Goal: Check status: Check status

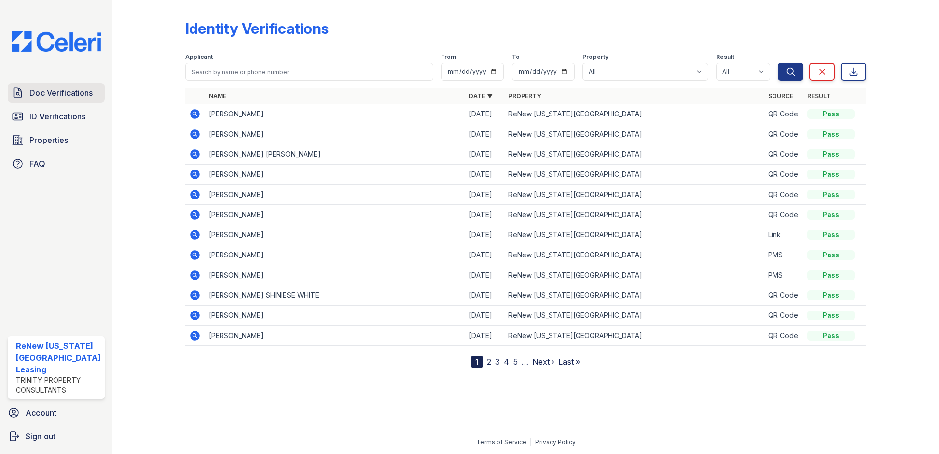
click at [60, 92] on span "Doc Verifications" at bounding box center [60, 93] width 63 height 12
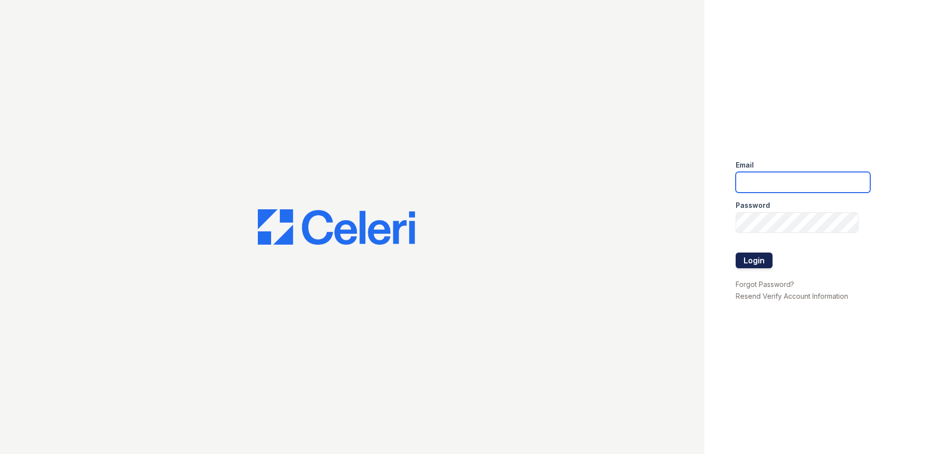
type input "renewvirginiabeach@trinity-pm.com"
click at [753, 259] on button "Login" at bounding box center [754, 260] width 37 height 16
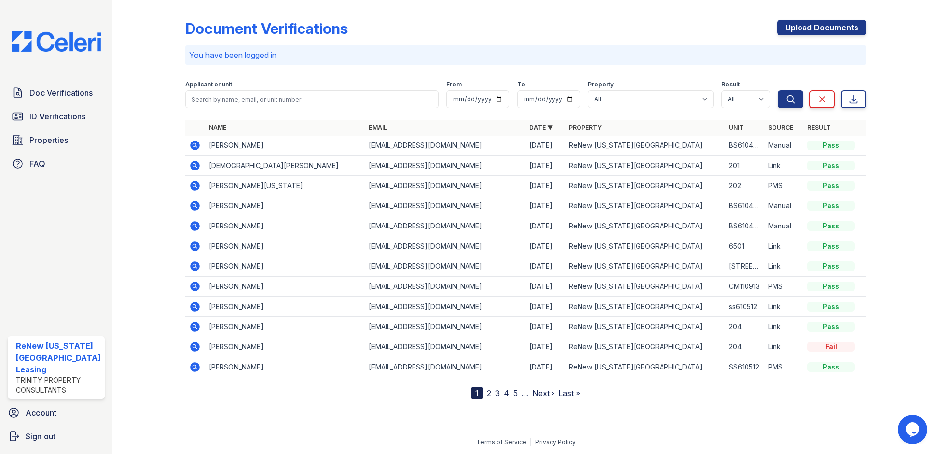
click at [194, 304] on icon at bounding box center [195, 307] width 10 height 10
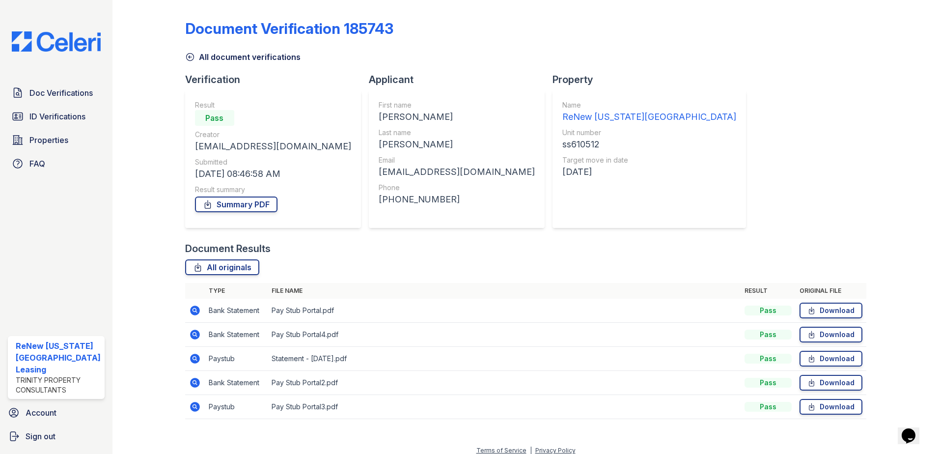
click at [193, 308] on icon at bounding box center [195, 310] width 12 height 12
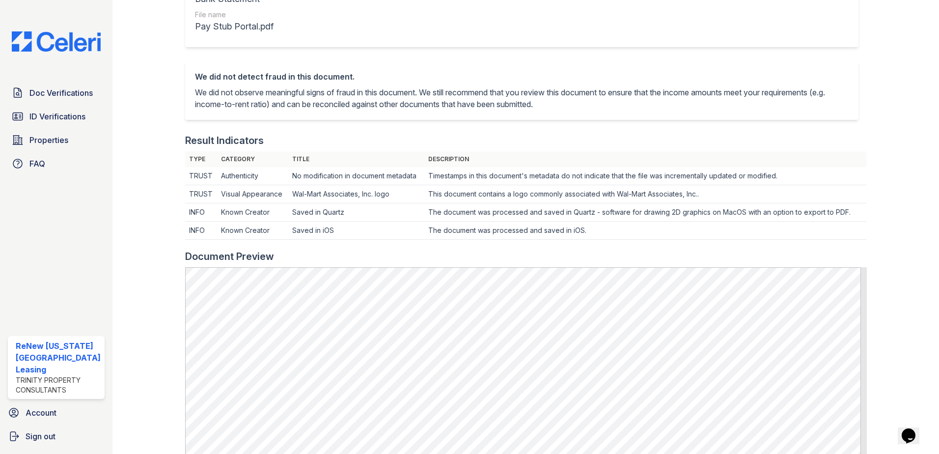
scroll to position [295, 0]
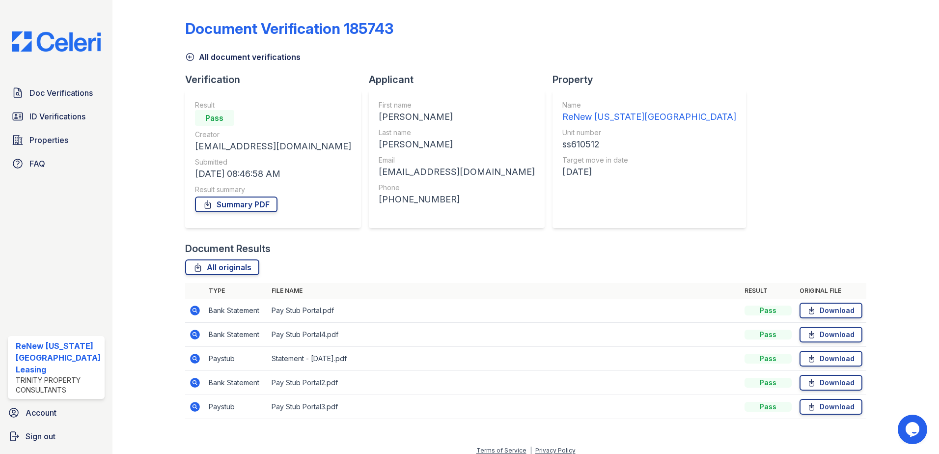
click at [195, 334] on icon at bounding box center [195, 335] width 10 height 10
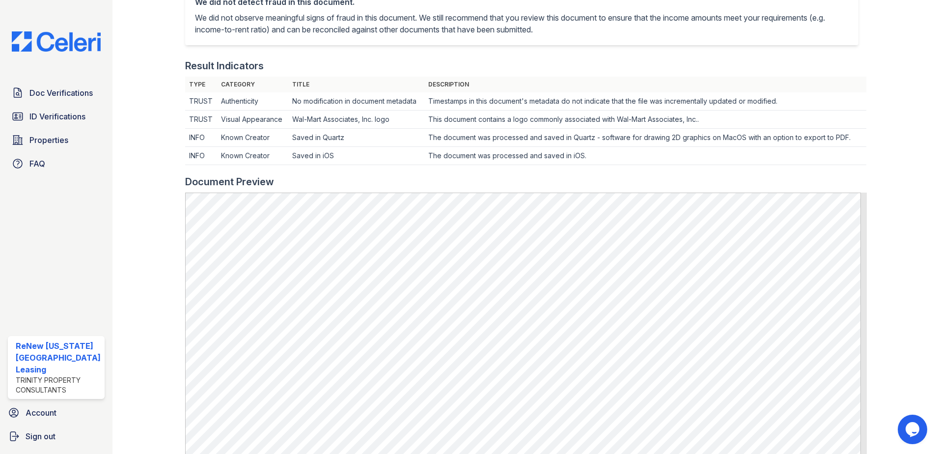
scroll to position [295, 0]
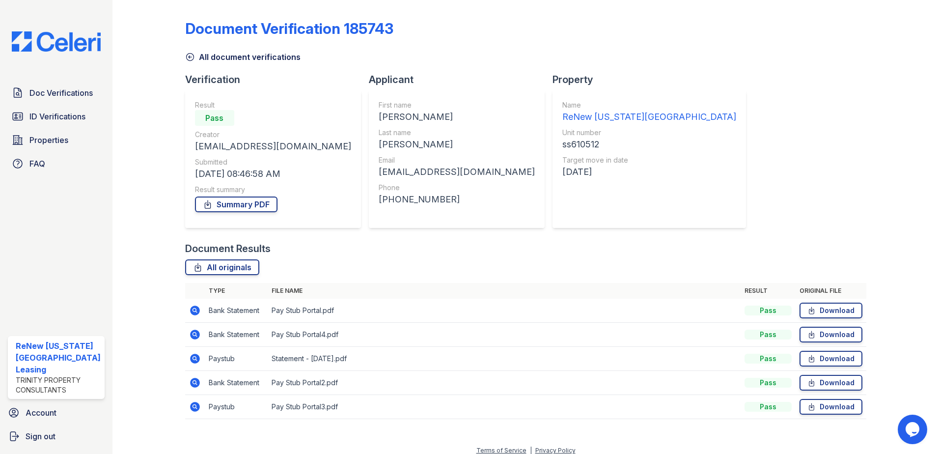
click at [195, 382] on icon at bounding box center [195, 383] width 10 height 10
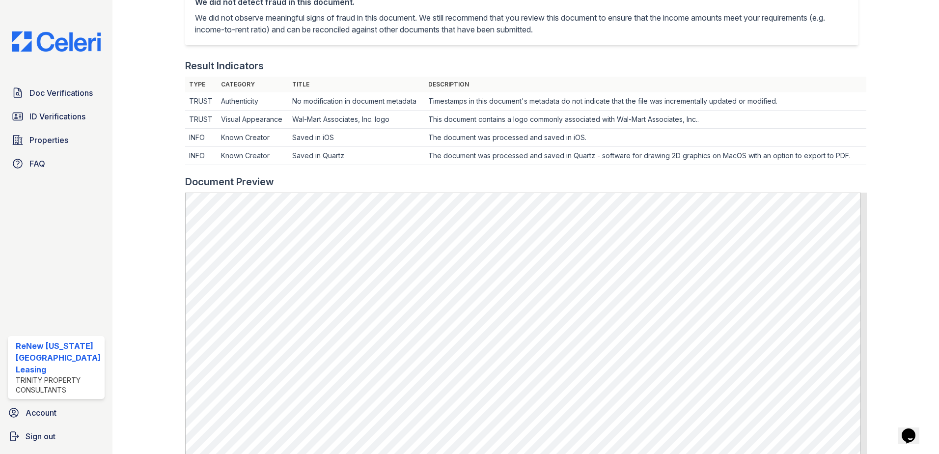
scroll to position [295, 0]
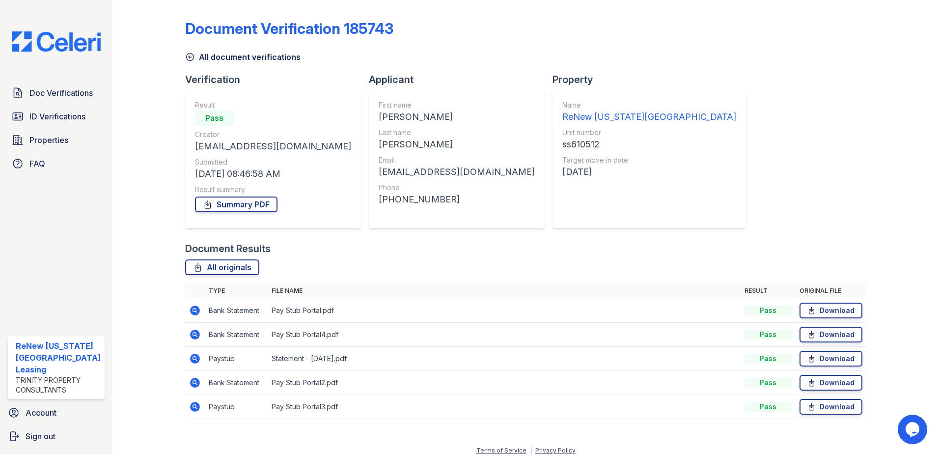
click at [191, 406] on icon at bounding box center [195, 407] width 10 height 10
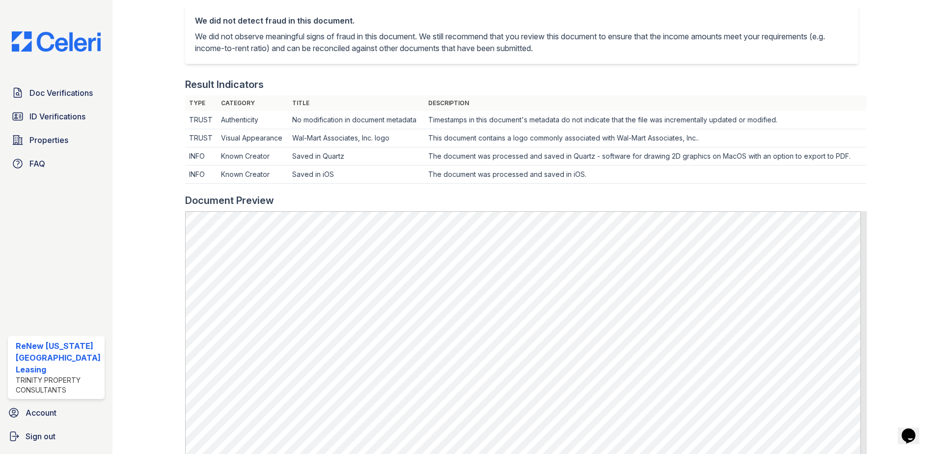
scroll to position [344, 0]
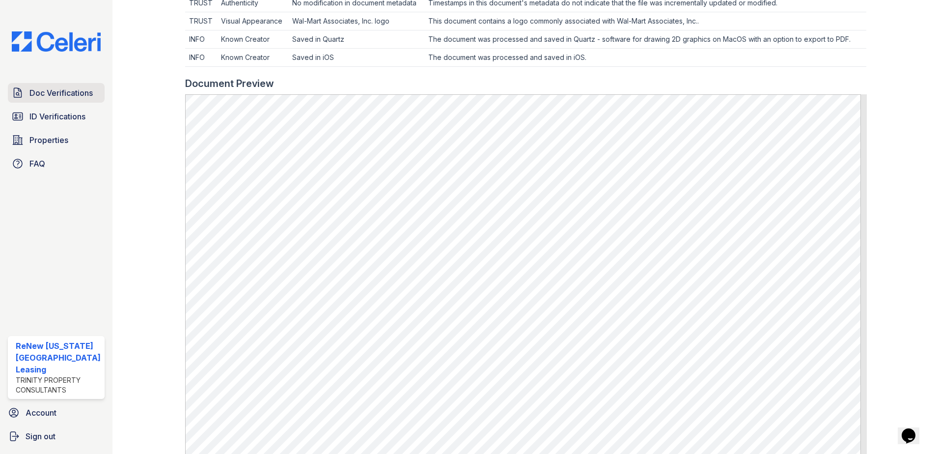
click at [49, 89] on span "Doc Verifications" at bounding box center [60, 93] width 63 height 12
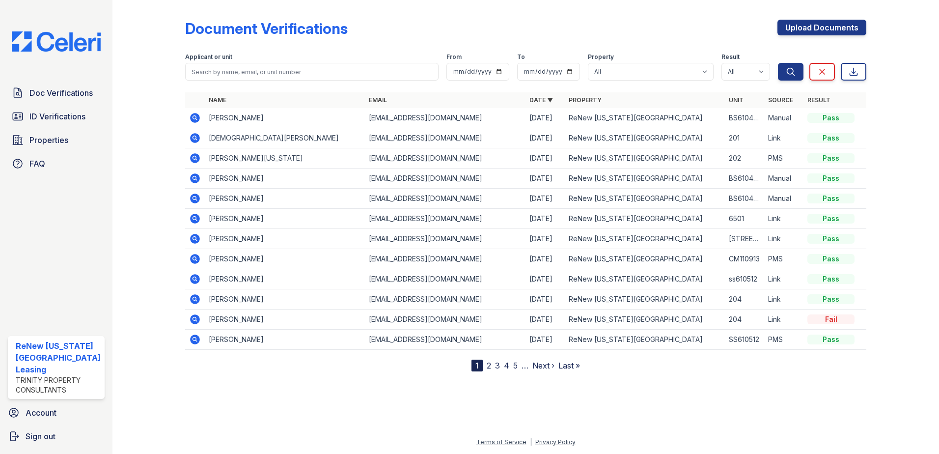
click at [194, 136] on icon at bounding box center [195, 138] width 10 height 10
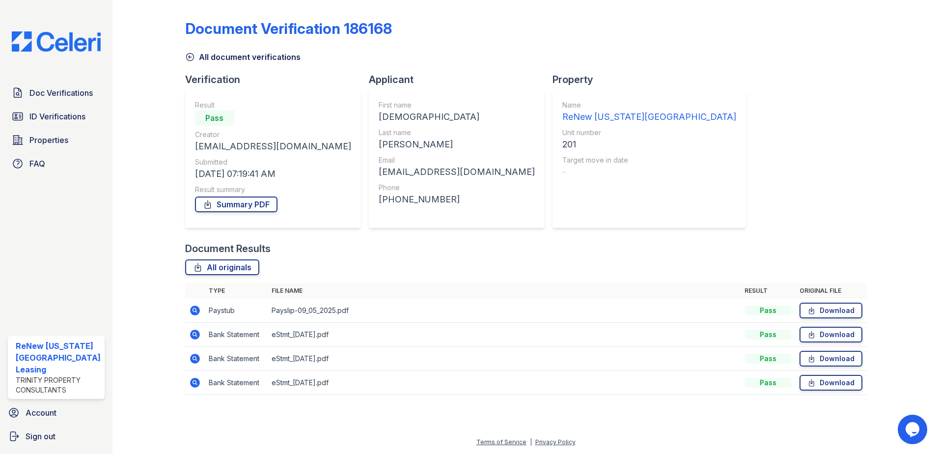
click at [128, 89] on div at bounding box center [156, 204] width 57 height 401
click at [61, 94] on span "Doc Verifications" at bounding box center [60, 93] width 63 height 12
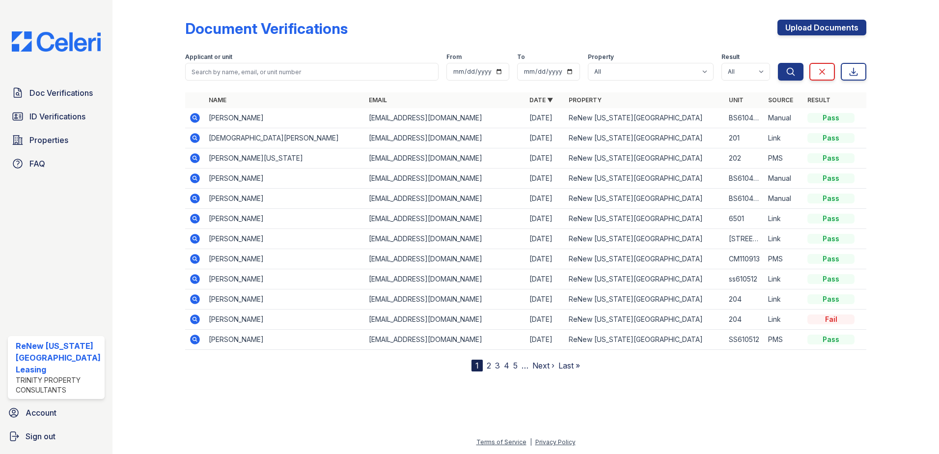
click at [142, 31] on div at bounding box center [156, 187] width 57 height 367
click at [195, 116] on icon at bounding box center [195, 118] width 12 height 12
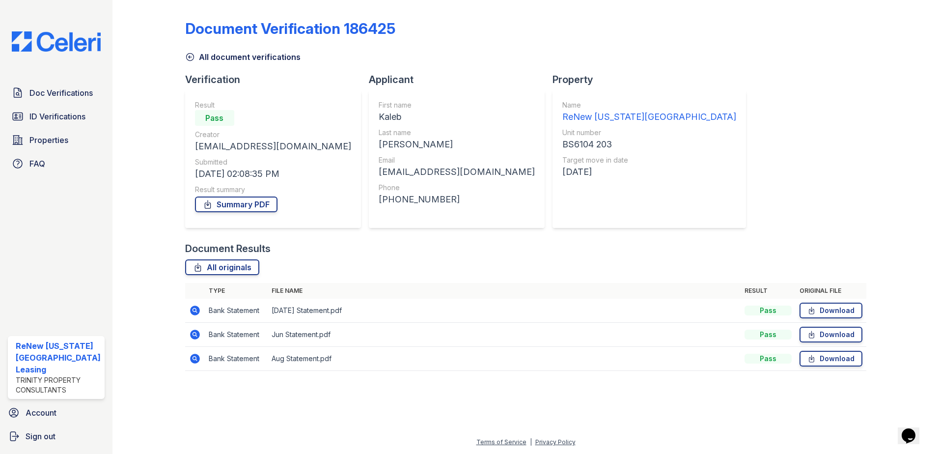
click at [193, 311] on icon at bounding box center [195, 310] width 12 height 12
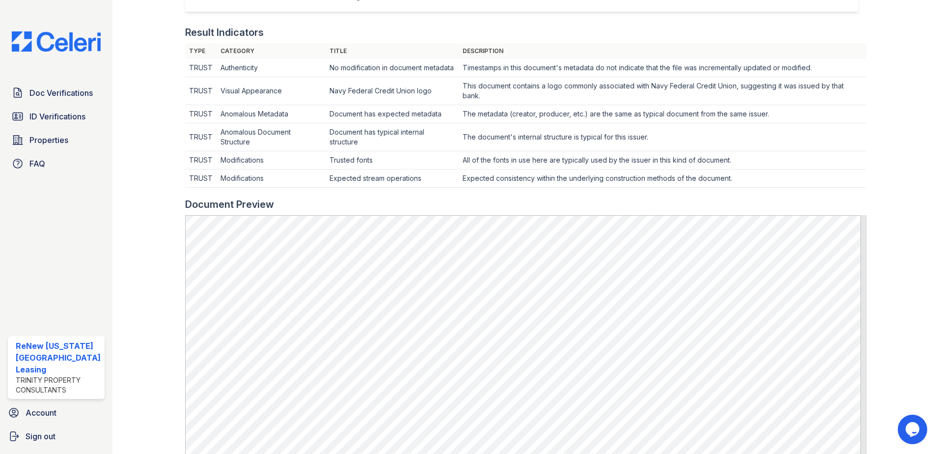
scroll to position [344, 0]
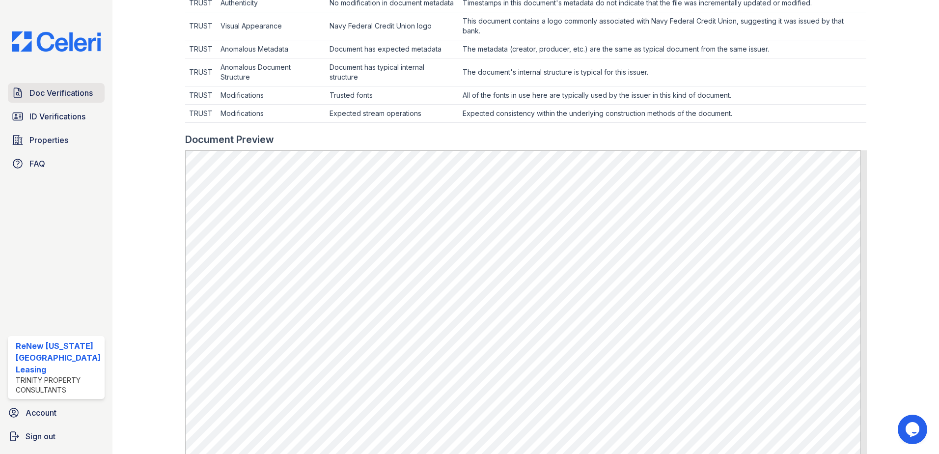
click at [63, 97] on span "Doc Verifications" at bounding box center [60, 93] width 63 height 12
